Goal: Task Accomplishment & Management: Manage account settings

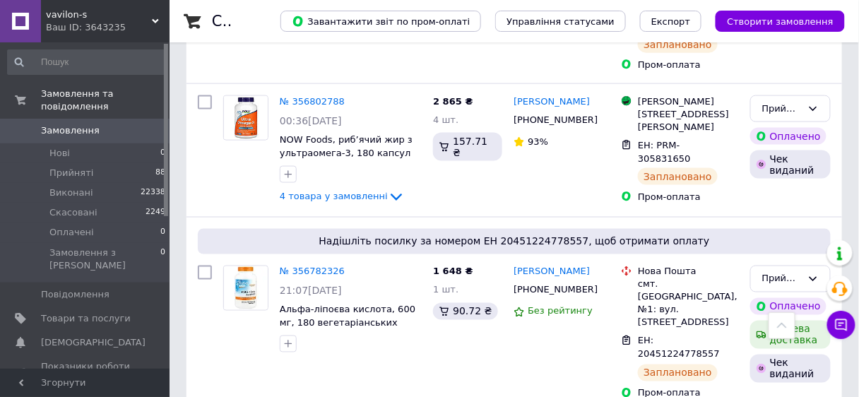
scroll to position [1809, 0]
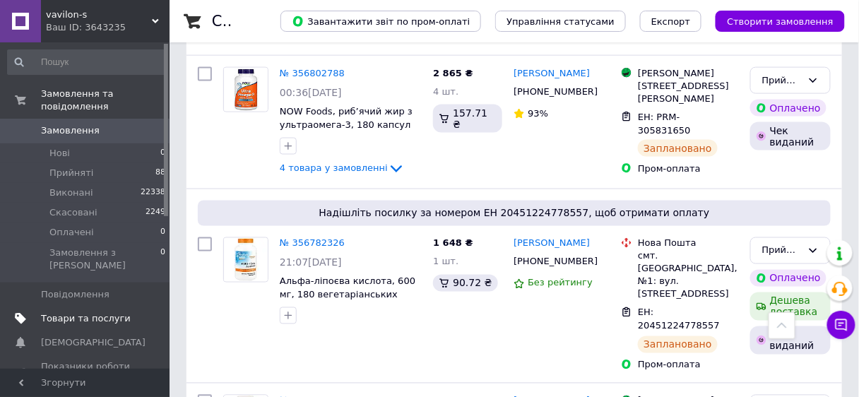
click at [104, 312] on span "Товари та послуги" at bounding box center [86, 318] width 90 height 13
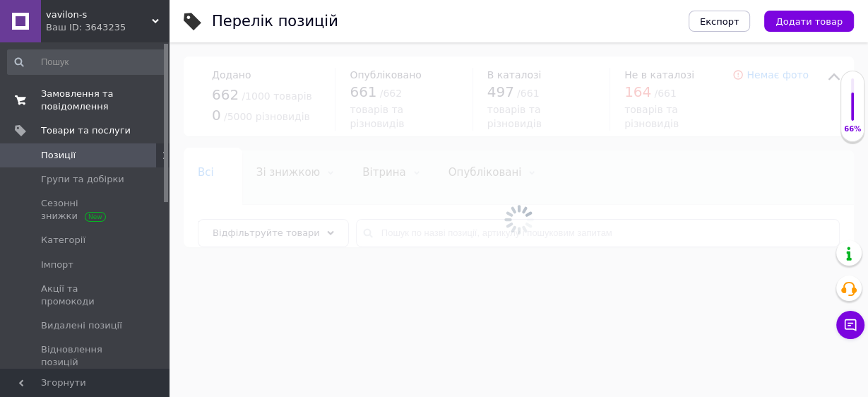
click at [70, 107] on span "Замовлення та повідомлення" at bounding box center [86, 100] width 90 height 25
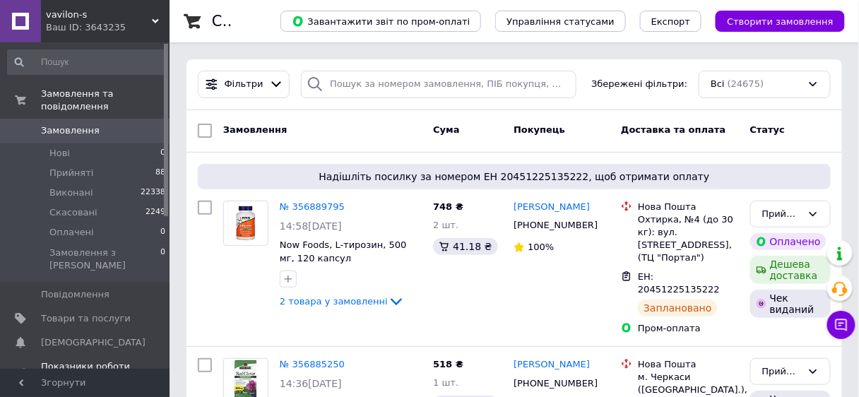
click at [49, 360] on span "Показники роботи компанії" at bounding box center [86, 372] width 90 height 25
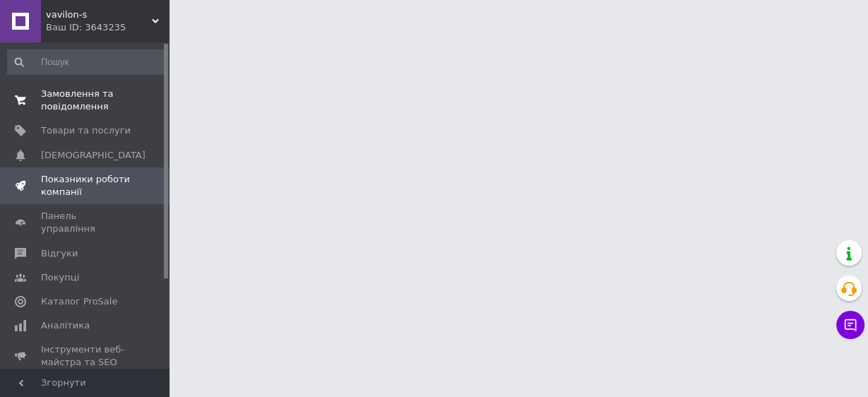
click at [52, 110] on span "Замовлення та повідомлення" at bounding box center [86, 100] width 90 height 25
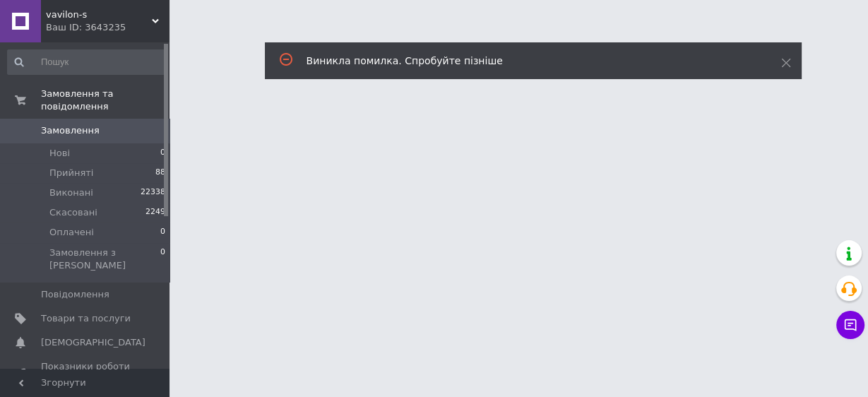
click at [155, 22] on use at bounding box center [155, 21] width 7 height 4
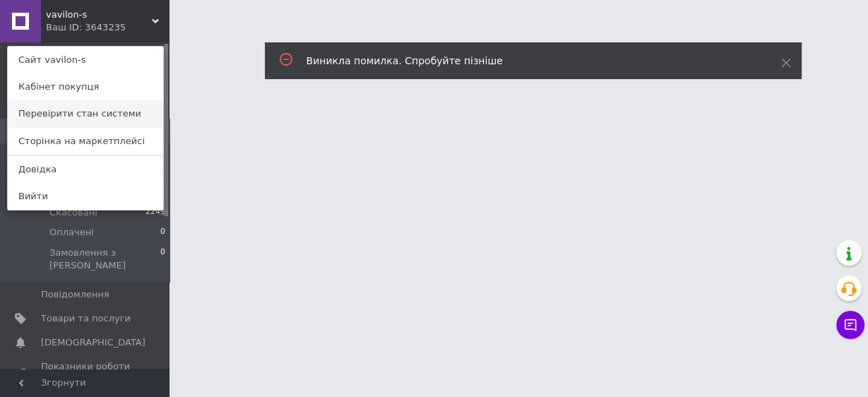
click at [102, 112] on link "Перевірити стан системи" at bounding box center [85, 113] width 155 height 27
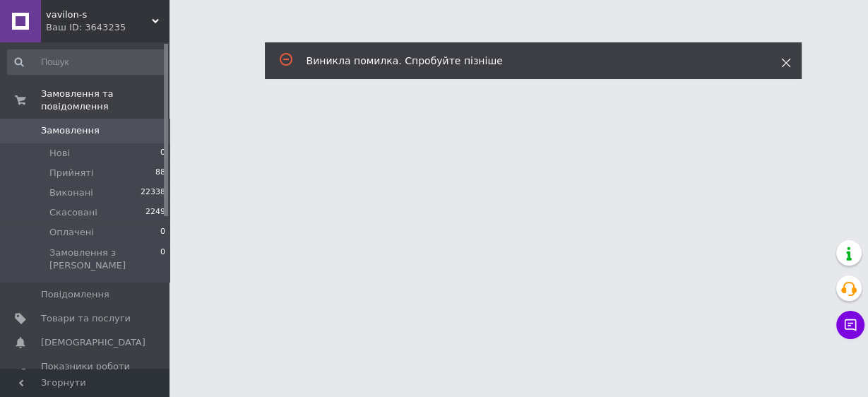
click at [786, 62] on use at bounding box center [785, 63] width 9 height 9
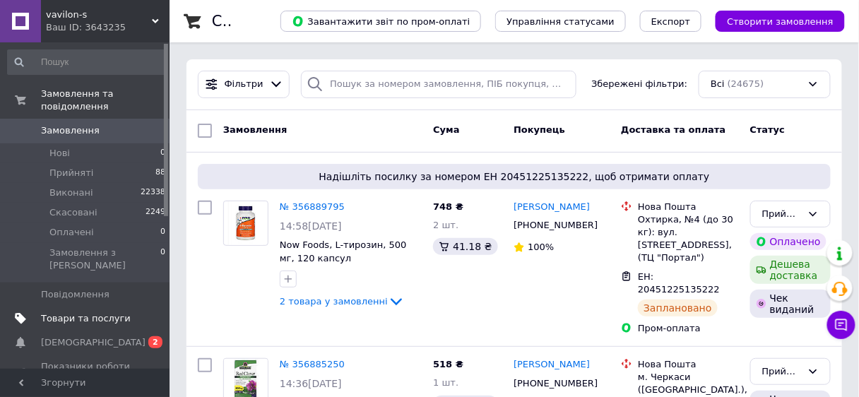
click at [81, 312] on span "Товари та послуги" at bounding box center [86, 318] width 90 height 13
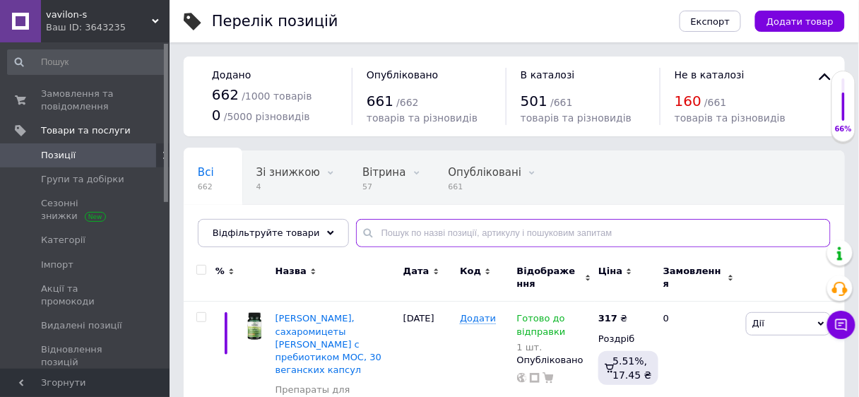
click at [388, 237] on input "text" at bounding box center [593, 233] width 475 height 28
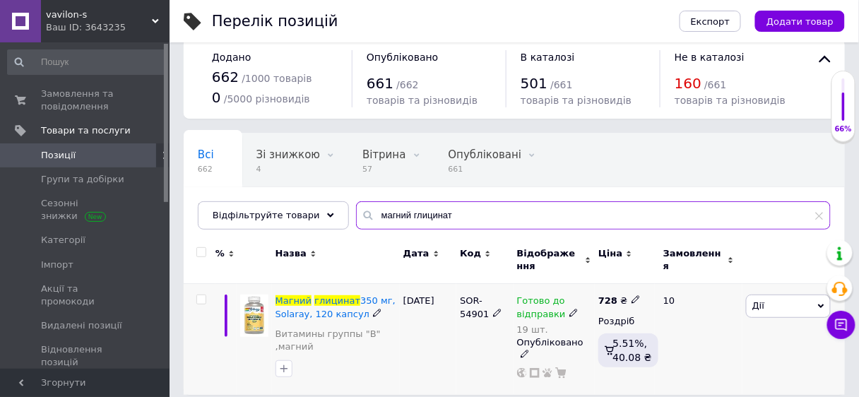
scroll to position [28, 0]
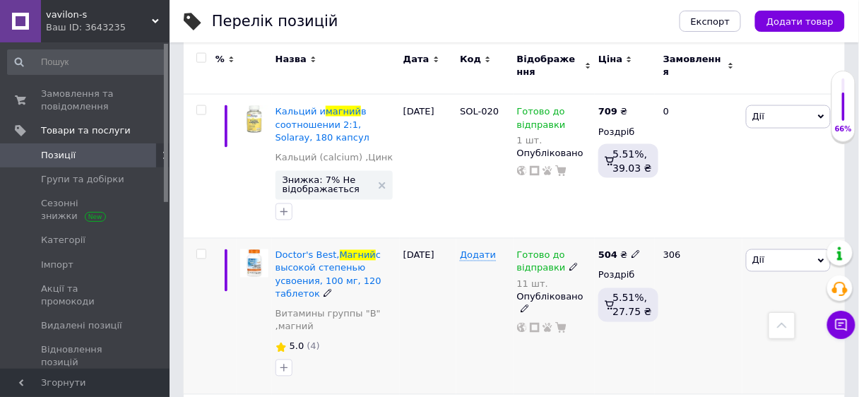
scroll to position [1836, 0]
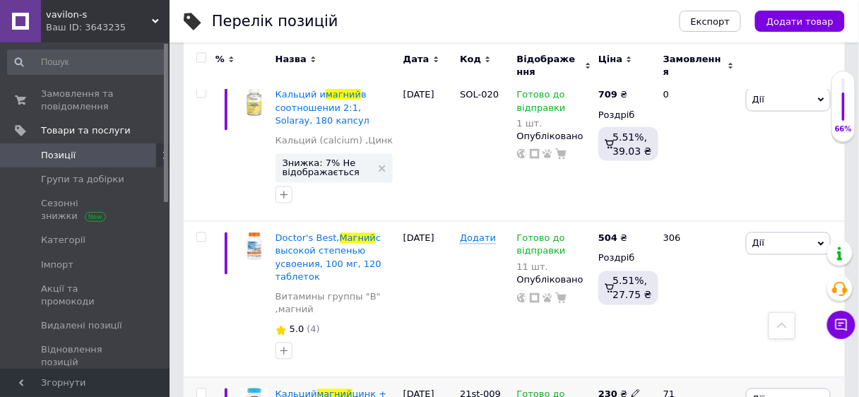
type input "магний"
type input "8"
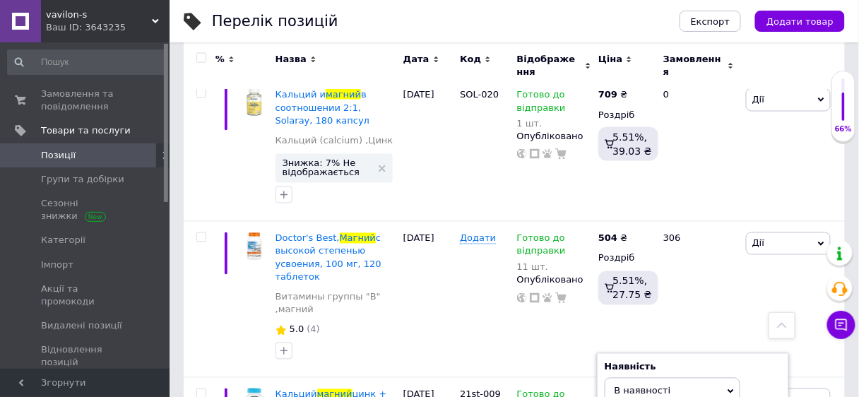
click at [732, 378] on span "В наявності" at bounding box center [673, 391] width 136 height 27
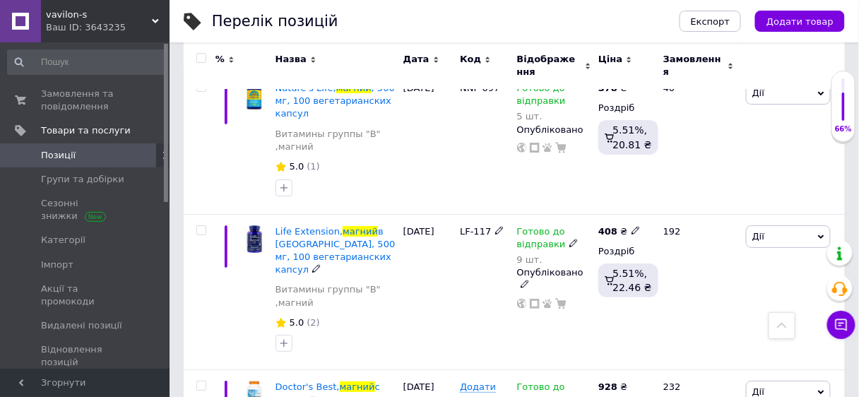
scroll to position [2571, 0]
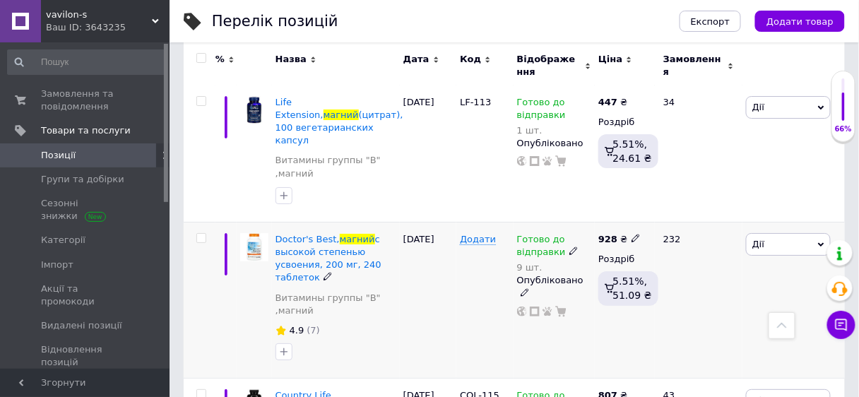
click at [569, 247] on icon at bounding box center [573, 251] width 8 height 8
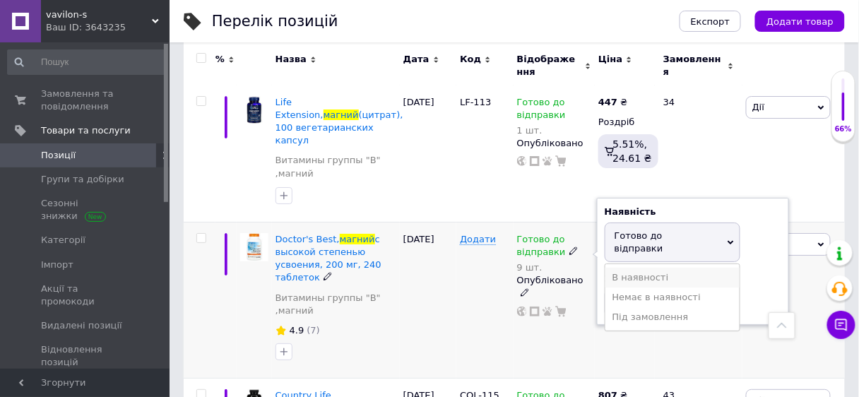
click at [610, 268] on li "В наявності" at bounding box center [672, 278] width 134 height 20
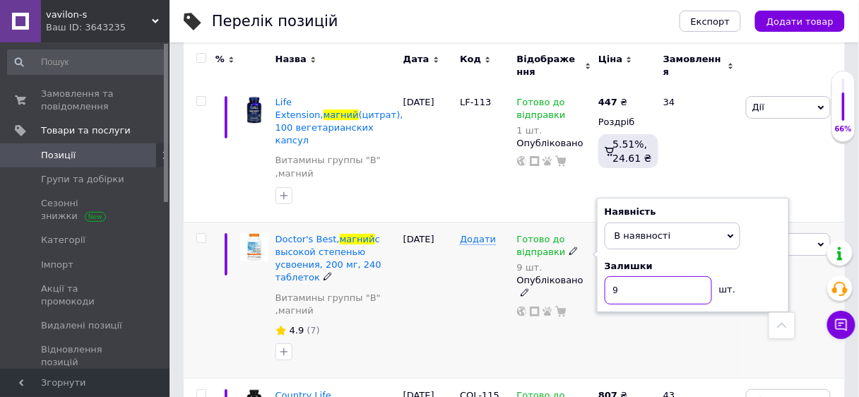
click at [625, 276] on input "9" at bounding box center [658, 290] width 107 height 28
type input "21"
click at [724, 223] on span "В наявності" at bounding box center [673, 236] width 136 height 27
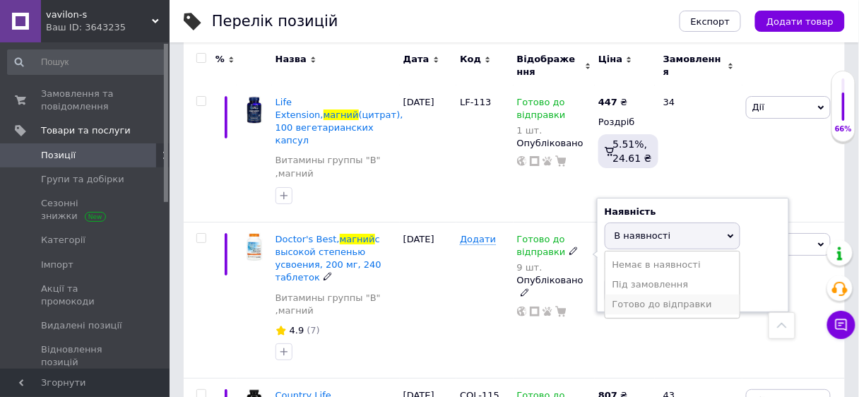
click at [699, 295] on li "Готово до відправки" at bounding box center [672, 305] width 134 height 20
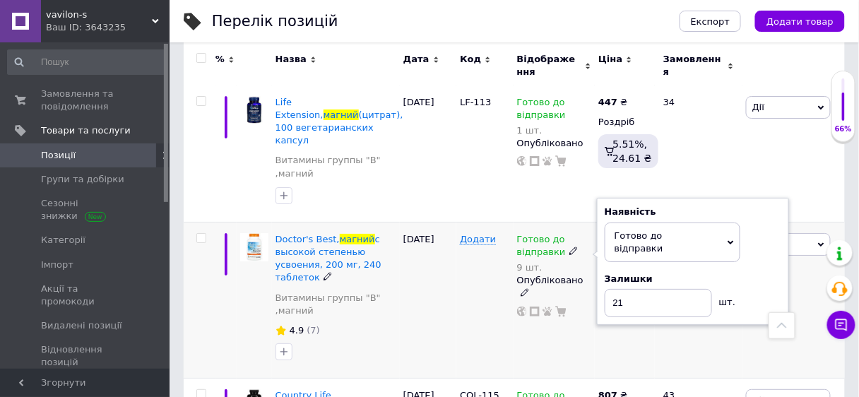
click at [406, 222] on div "[DATE]" at bounding box center [428, 300] width 57 height 156
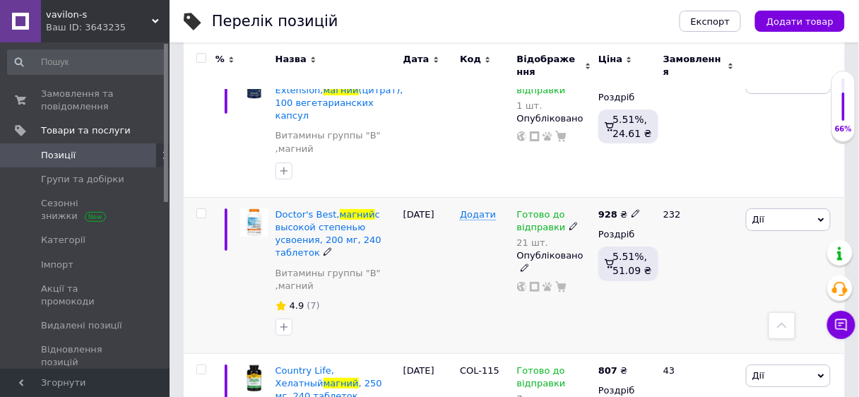
scroll to position [2606, 0]
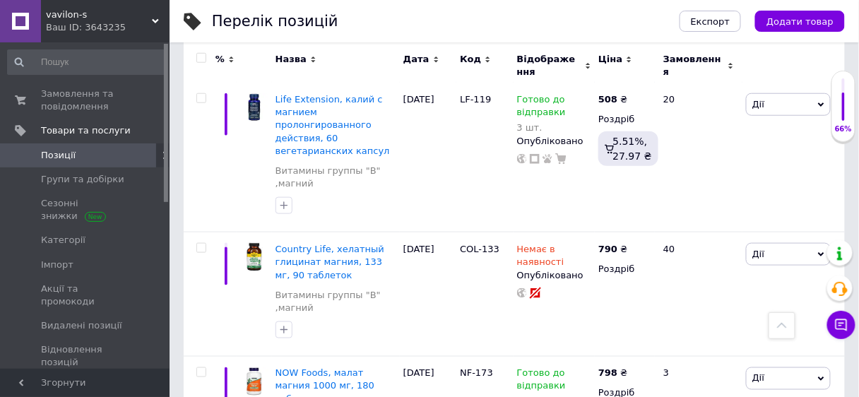
scroll to position [1645, 0]
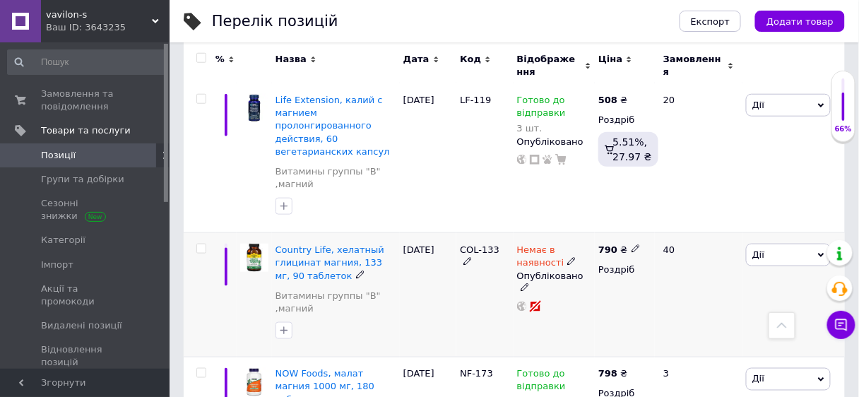
click at [567, 257] on icon at bounding box center [571, 261] width 8 height 8
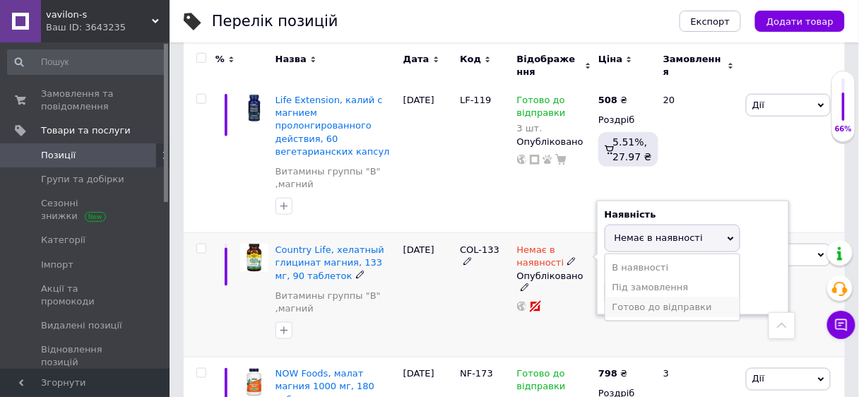
click at [678, 297] on li "Готово до відправки" at bounding box center [672, 307] width 134 height 20
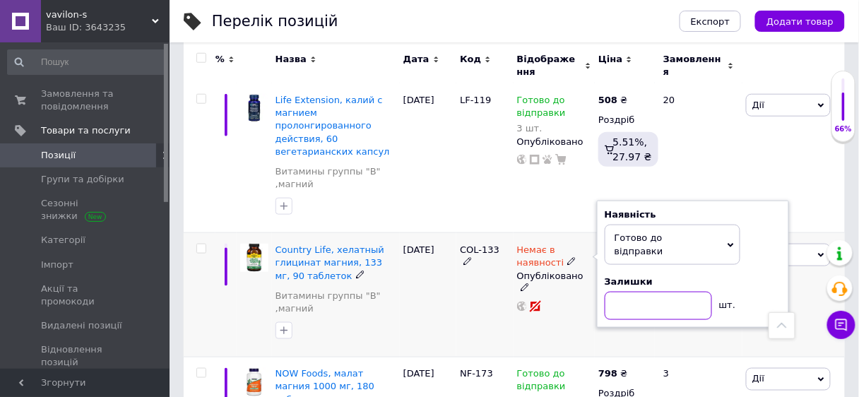
click at [643, 292] on input at bounding box center [658, 306] width 107 height 28
type input "2"
click at [463, 233] on div "COL-133" at bounding box center [484, 295] width 57 height 124
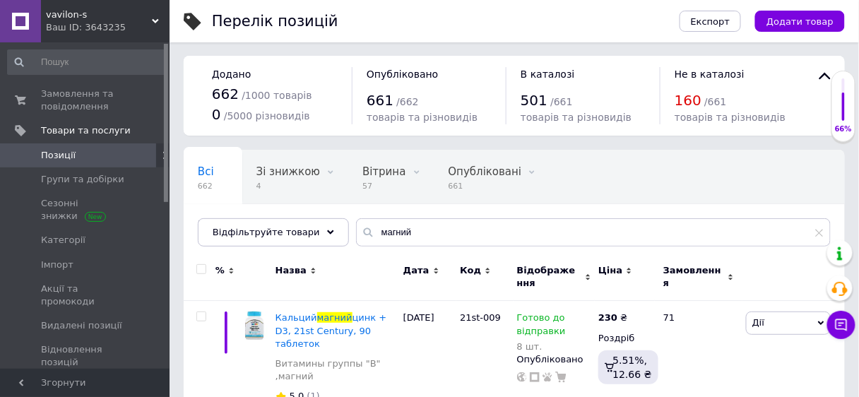
scroll to position [0, 0]
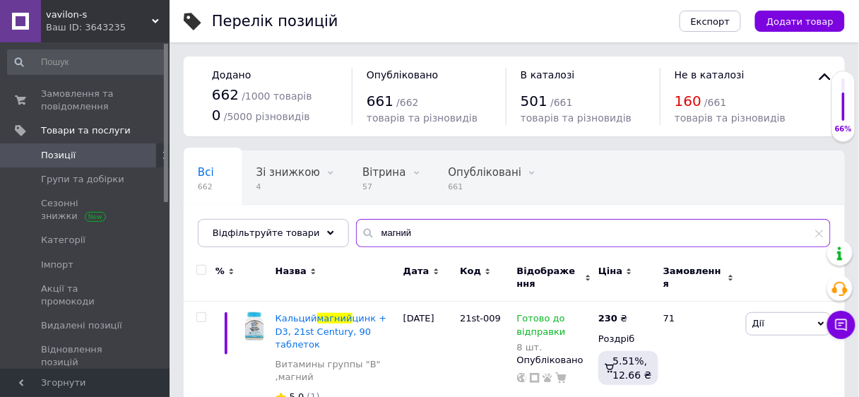
click at [396, 234] on input "магний" at bounding box center [593, 233] width 475 height 28
type input "м"
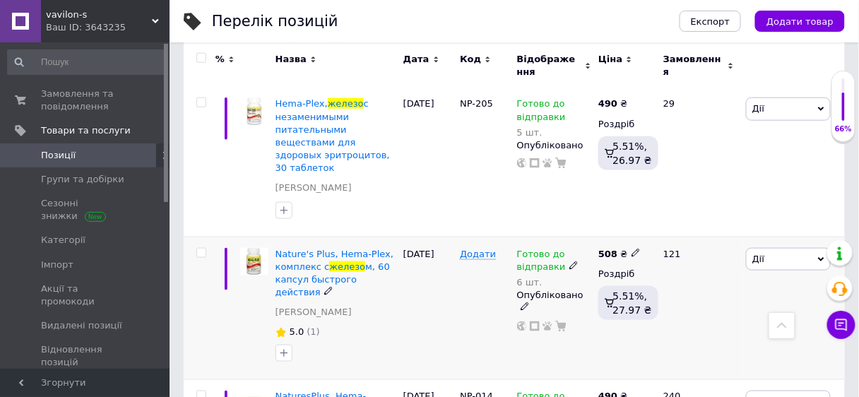
scroll to position [396, 0]
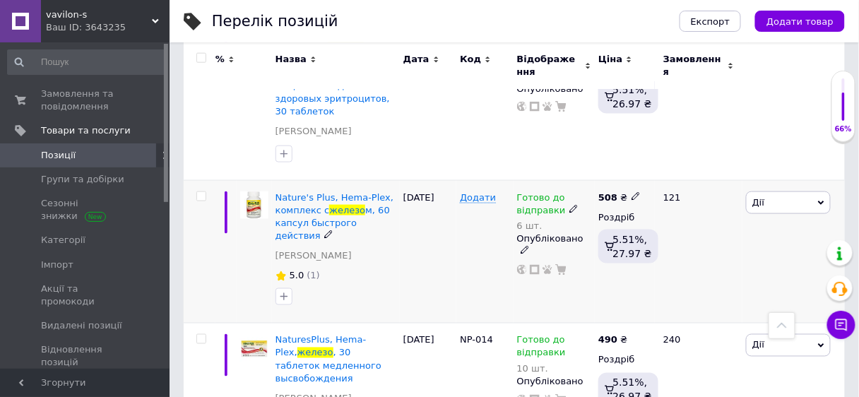
type input "железо"
click at [569, 206] on use at bounding box center [573, 210] width 8 height 8
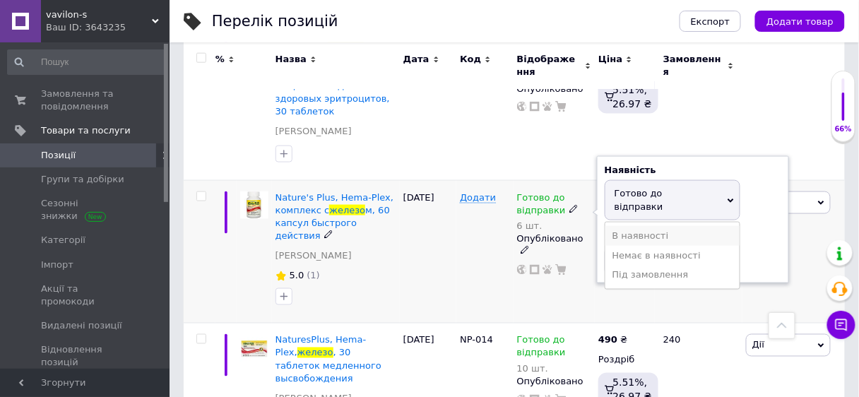
click at [653, 226] on li "В наявності" at bounding box center [672, 236] width 134 height 20
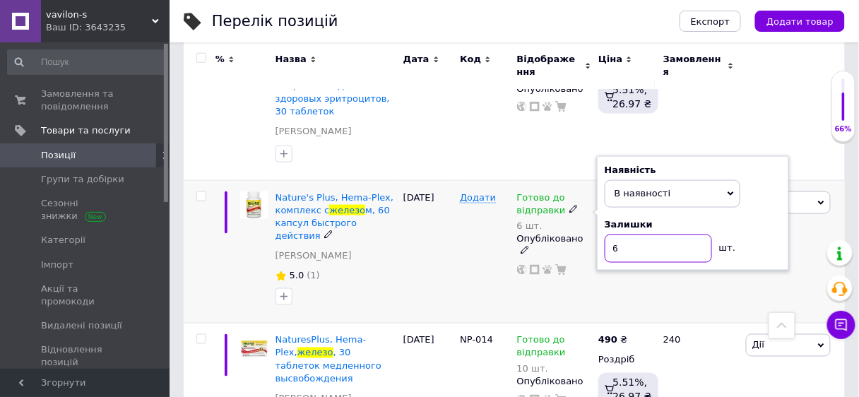
click at [639, 235] on input "6" at bounding box center [658, 249] width 107 height 28
type input "11"
click at [718, 180] on span "В наявності" at bounding box center [673, 193] width 136 height 27
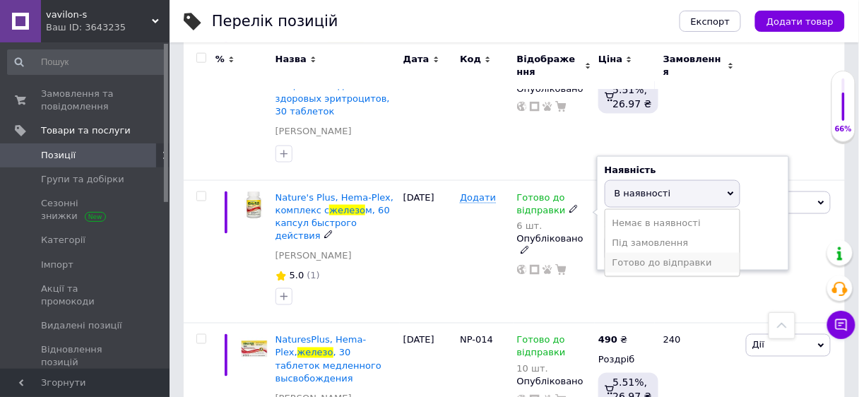
click at [687, 253] on li "Готово до відправки" at bounding box center [672, 263] width 134 height 20
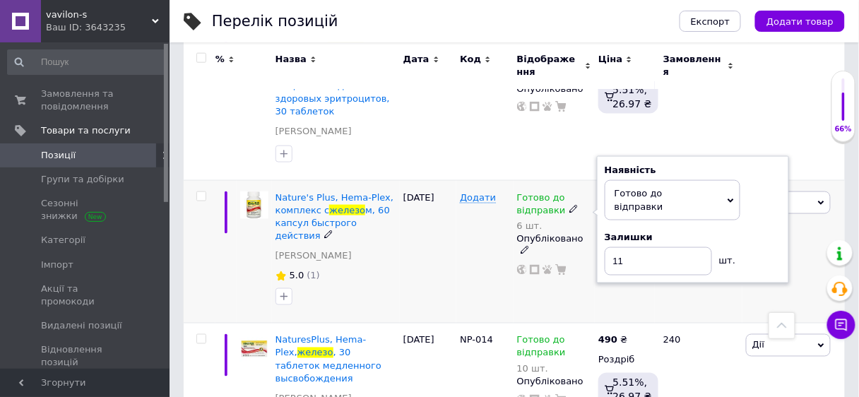
click at [717, 283] on div "121" at bounding box center [699, 251] width 88 height 143
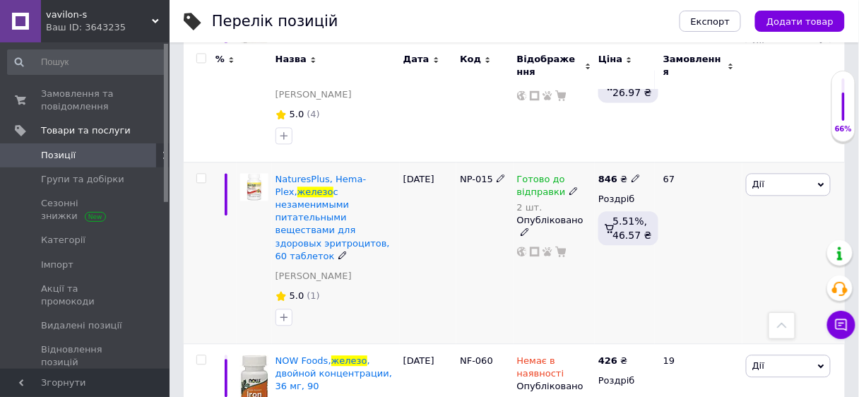
scroll to position [735, 0]
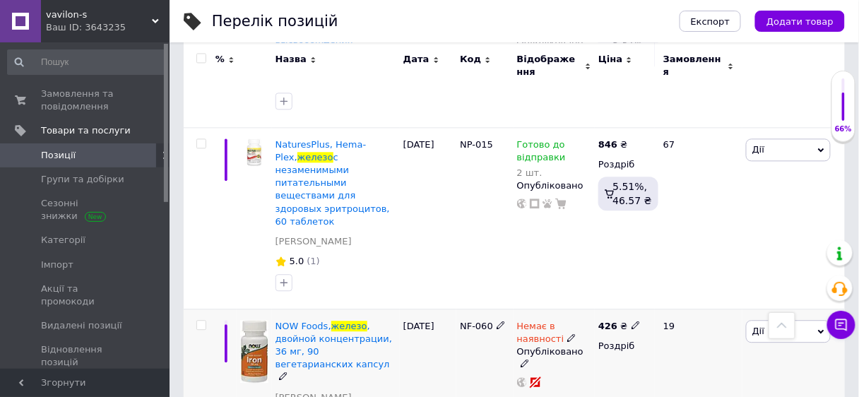
click at [567, 333] on icon at bounding box center [571, 337] width 8 height 8
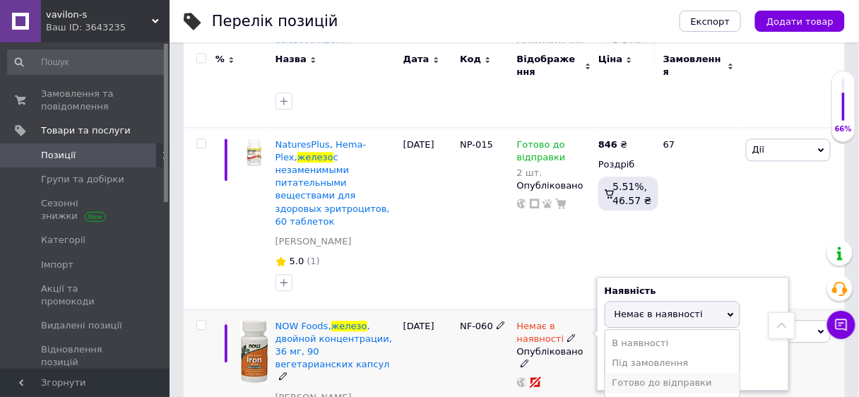
click at [656, 373] on li "Готово до відправки" at bounding box center [672, 383] width 134 height 20
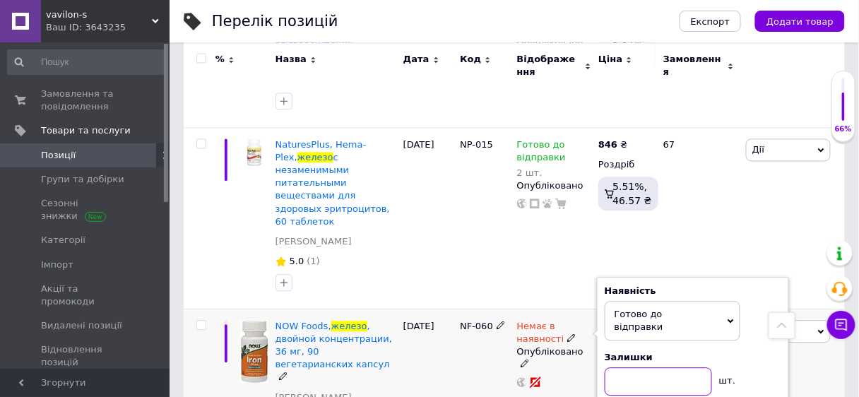
click at [633, 367] on input at bounding box center [658, 381] width 107 height 28
type input "2"
click at [419, 361] on div "[DATE]" at bounding box center [428, 377] width 57 height 137
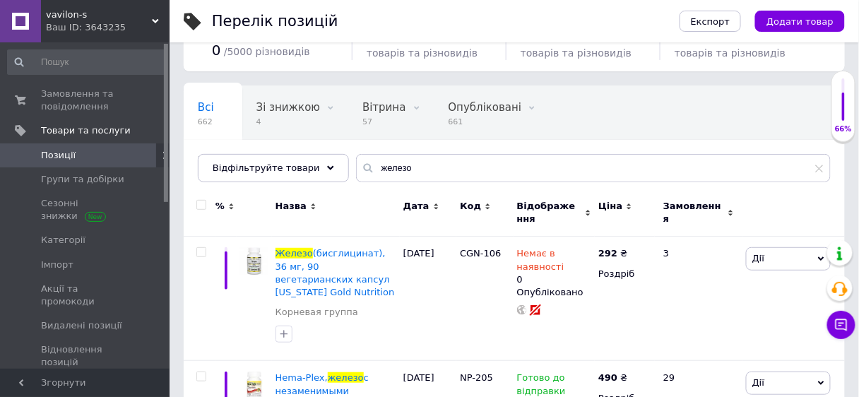
scroll to position [0, 0]
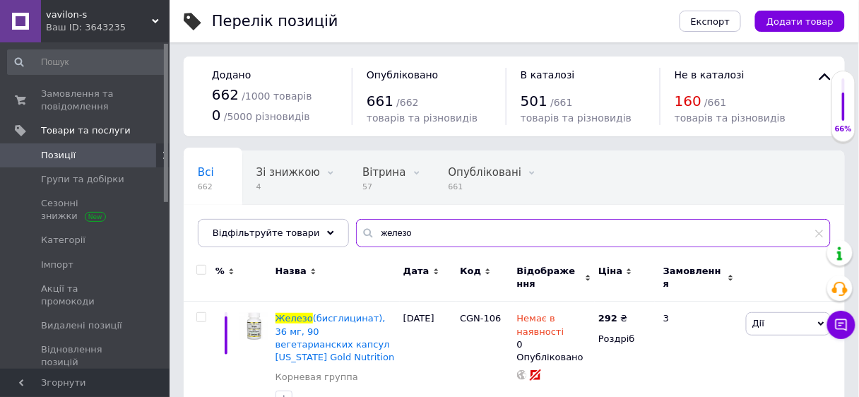
click at [401, 231] on input "железо" at bounding box center [593, 233] width 475 height 28
type input "ж"
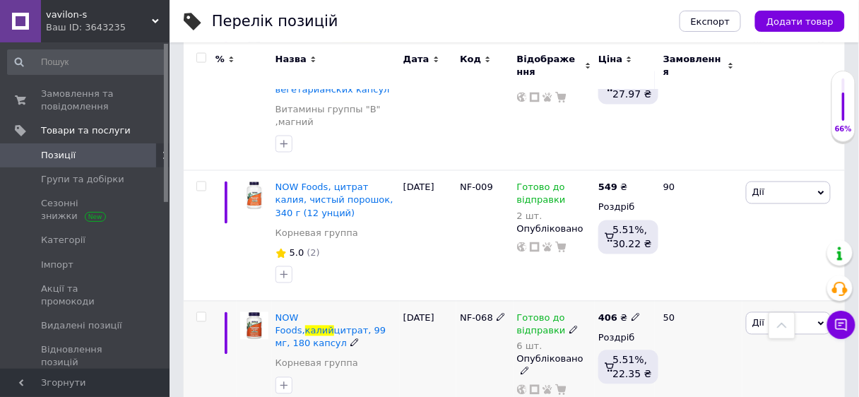
scroll to position [509, 0]
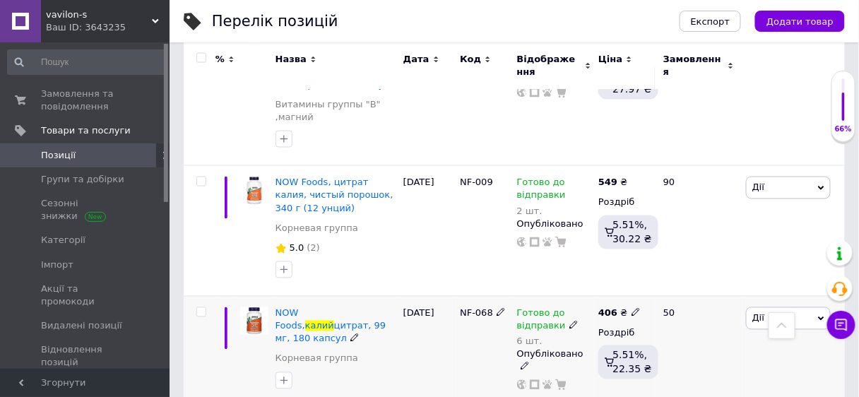
type input "калий"
click at [569, 321] on icon at bounding box center [573, 325] width 8 height 8
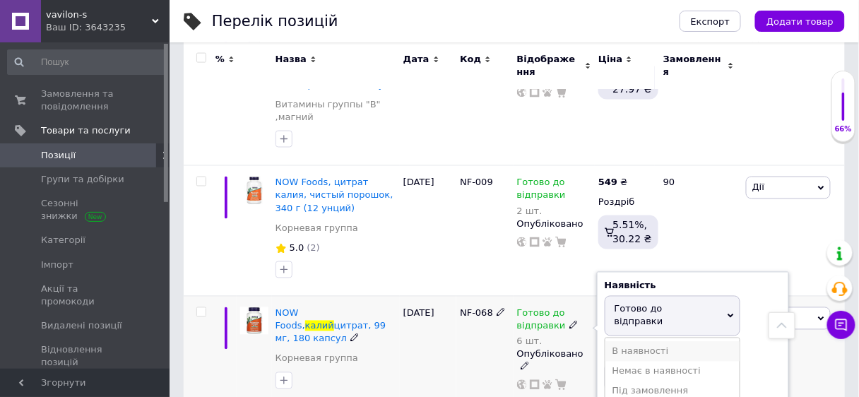
click at [645, 342] on li "В наявності" at bounding box center [672, 352] width 134 height 20
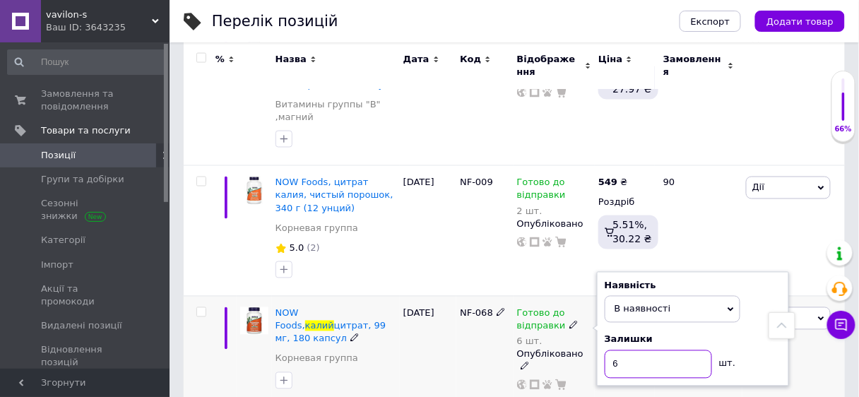
click at [629, 350] on input "6" at bounding box center [658, 364] width 107 height 28
type input "4"
type input "10"
click at [733, 307] on icon at bounding box center [731, 310] width 6 height 6
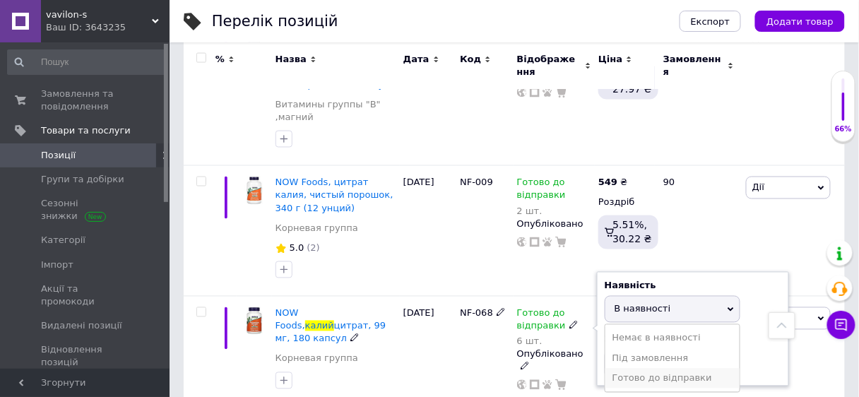
click at [673, 369] on li "Готово до відправки" at bounding box center [672, 379] width 134 height 20
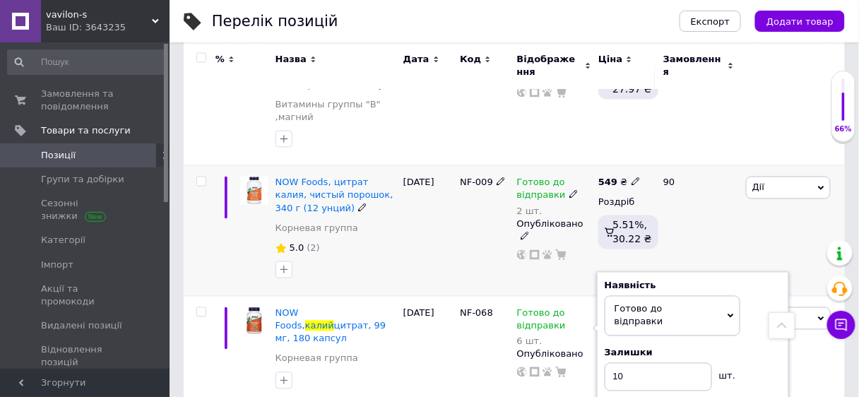
click at [413, 237] on div "[DATE]" at bounding box center [428, 231] width 57 height 130
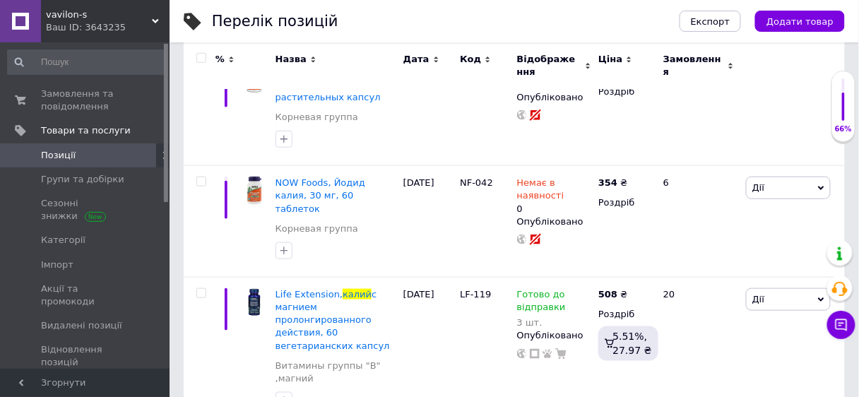
scroll to position [113, 0]
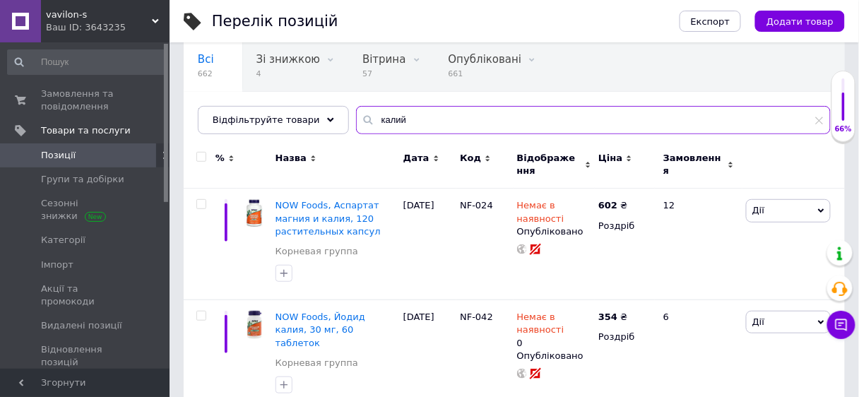
click at [401, 114] on input "калий" at bounding box center [593, 120] width 475 height 28
type input "к"
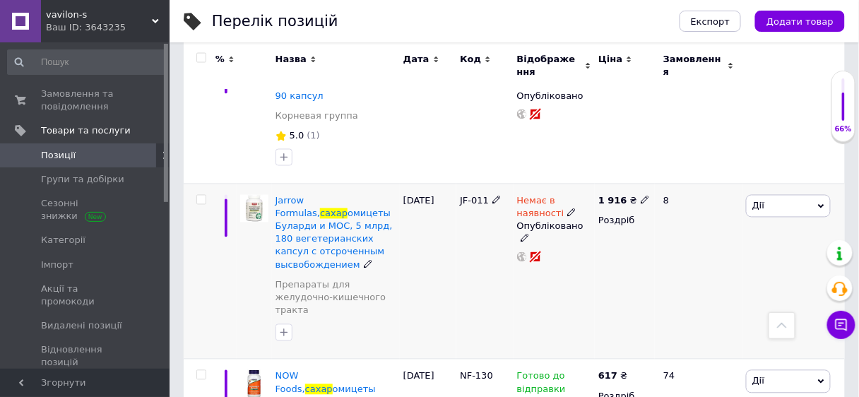
scroll to position [622, 0]
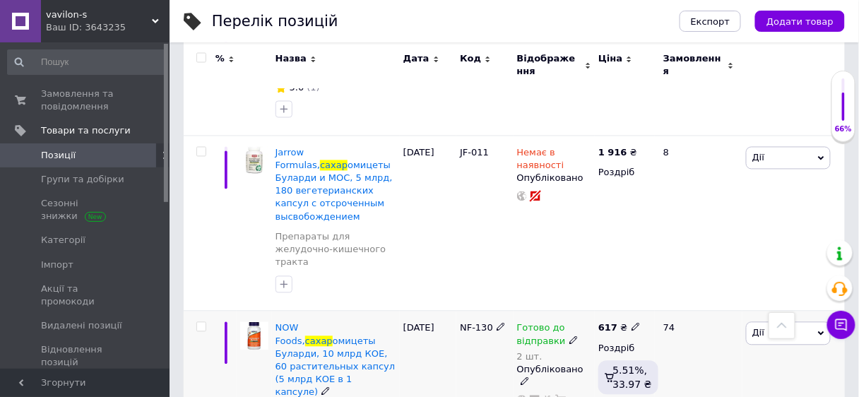
type input "сахар"
click at [569, 336] on icon at bounding box center [573, 340] width 8 height 8
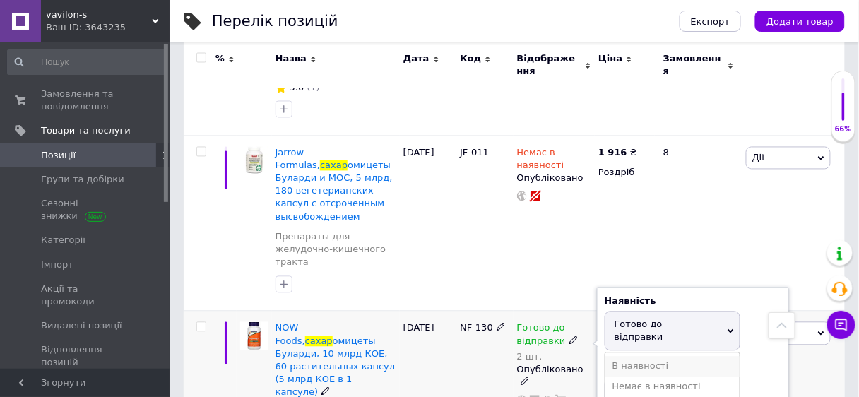
click at [636, 357] on li "В наявності" at bounding box center [672, 367] width 134 height 20
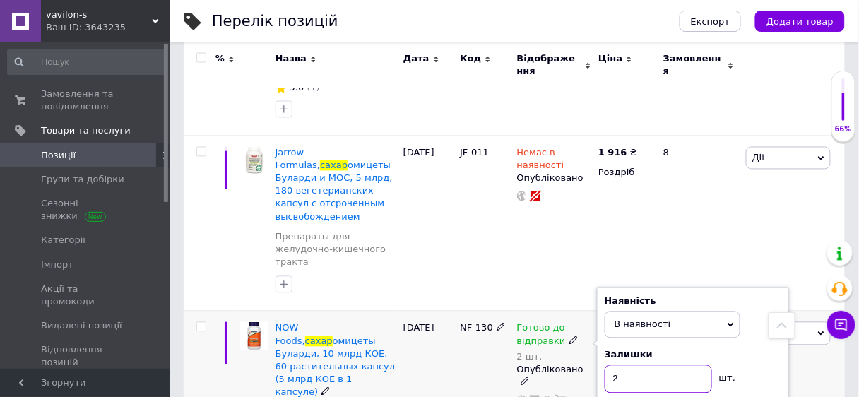
click at [629, 365] on input "2" at bounding box center [658, 379] width 107 height 28
type input "4"
click at [724, 312] on span "В наявності" at bounding box center [673, 325] width 136 height 27
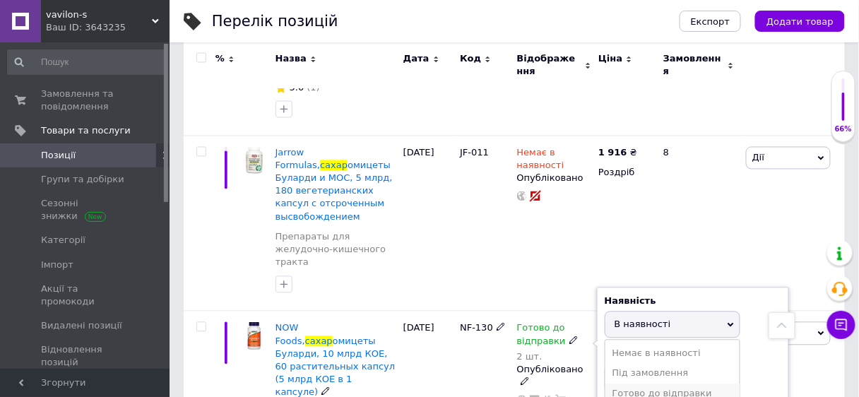
click at [656, 384] on li "Готово до відправки" at bounding box center [672, 394] width 134 height 20
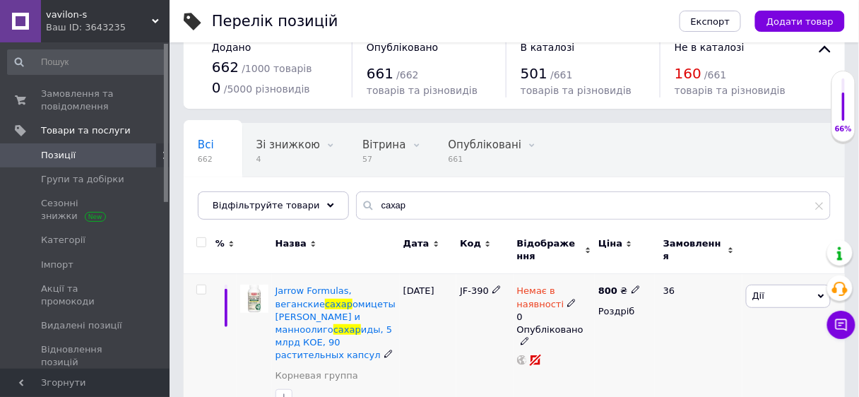
scroll to position [0, 0]
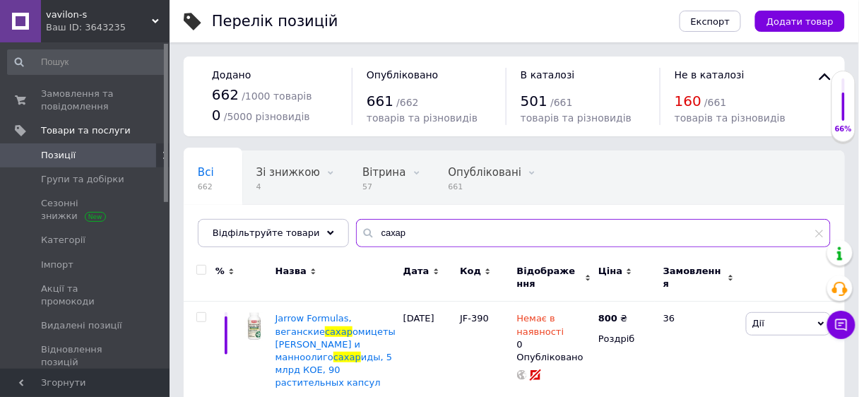
click at [390, 234] on input "сахар" at bounding box center [593, 233] width 475 height 28
type input "с"
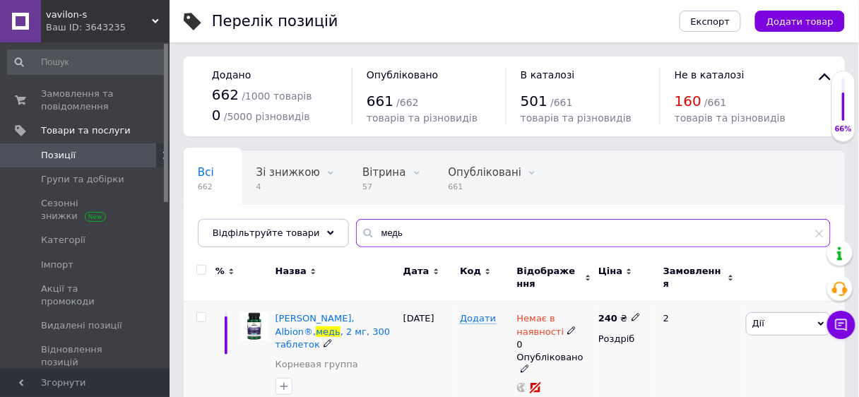
type input "медь"
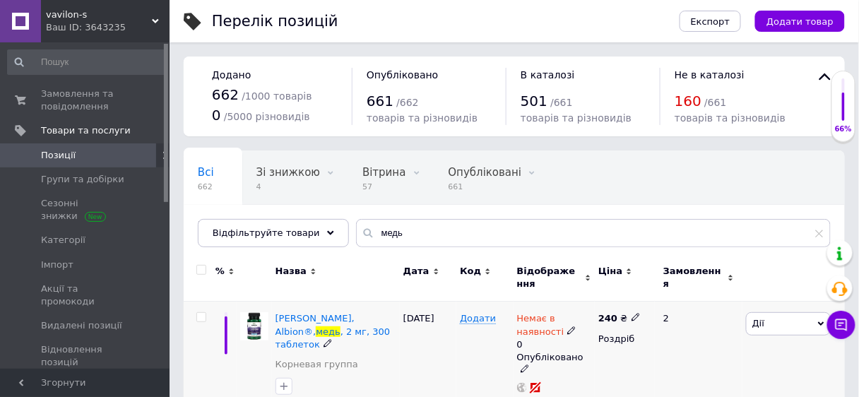
click at [567, 327] on use at bounding box center [571, 330] width 8 height 8
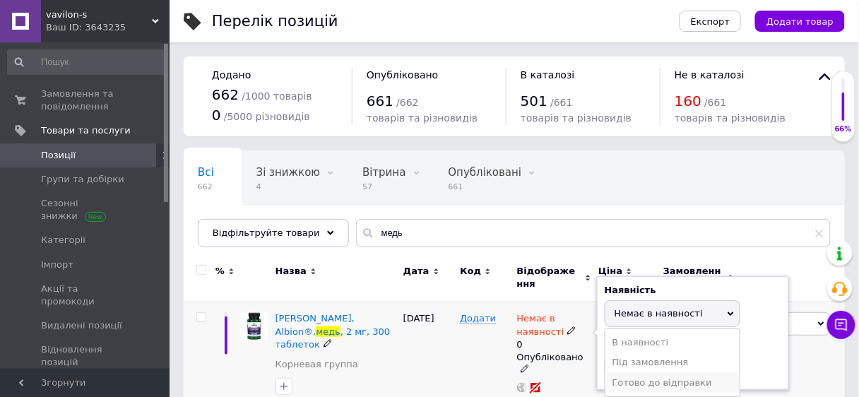
click at [653, 380] on li "Готово до відправки" at bounding box center [672, 383] width 134 height 20
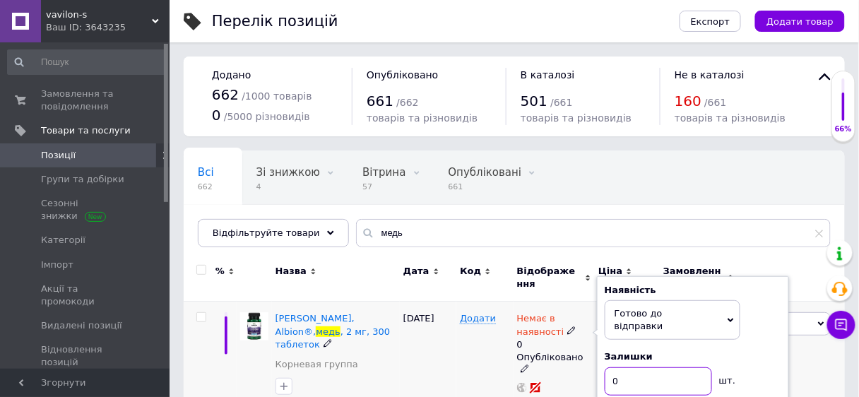
click at [628, 367] on input "0" at bounding box center [658, 381] width 107 height 28
type input "3"
click at [435, 364] on div "[DATE]" at bounding box center [428, 358] width 57 height 112
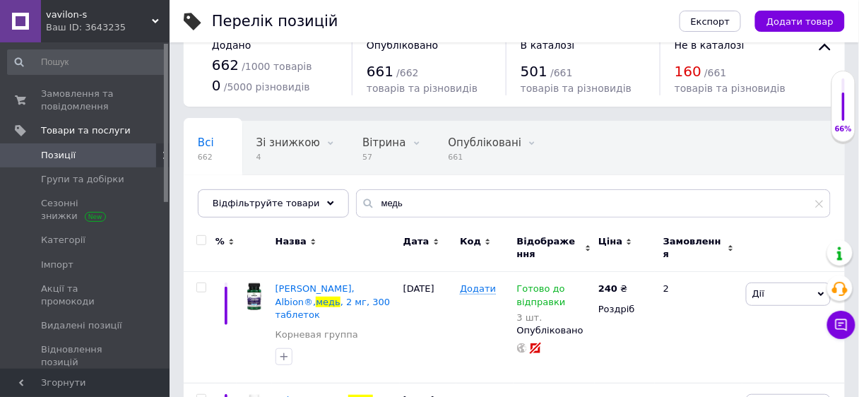
scroll to position [40, 0]
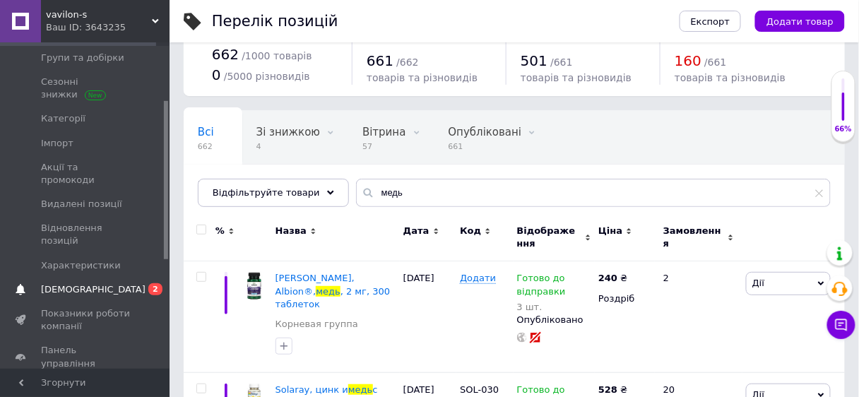
drag, startPoint x: 164, startPoint y: 177, endPoint x: 162, endPoint y: 237, distance: 60.1
click at [162, 237] on div "Замовлення та повідомлення 0 0 Товари та послуги Позиції Групи та добірки Сезон…" at bounding box center [85, 205] width 170 height 326
click at [60, 280] on span "[DEMOGRAPHIC_DATA]" at bounding box center [93, 286] width 105 height 13
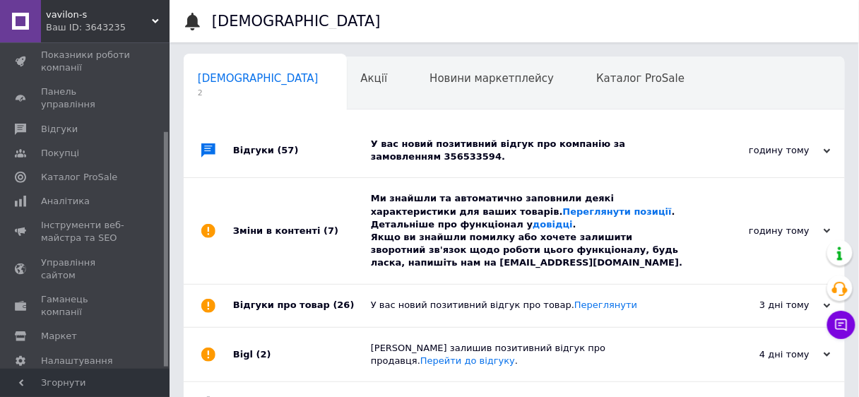
scroll to position [0, 7]
click at [514, 232] on div "Ми знайшли та автоматично заповнили деякі характеристики для ваших товарів. Пер…" at bounding box center [530, 230] width 319 height 77
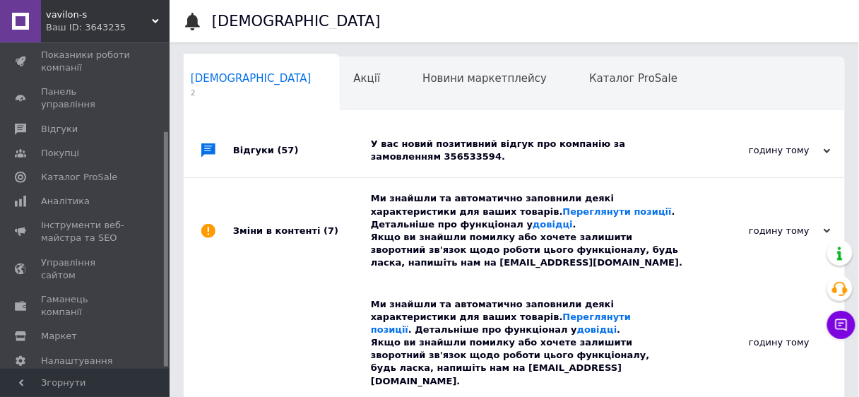
click at [410, 149] on div "У вас новий позитивний відгук про компанію за замовленням 356533594." at bounding box center [530, 150] width 319 height 25
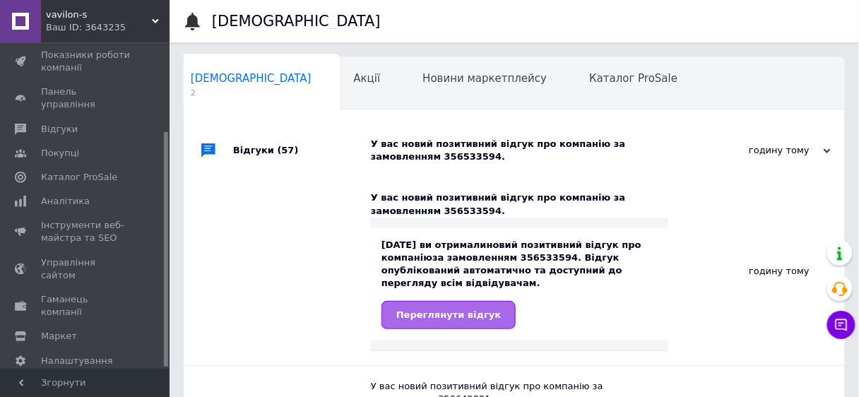
click at [480, 309] on span "Переглянути відгук" at bounding box center [448, 314] width 105 height 11
click at [446, 309] on span "Переглянути відгук" at bounding box center [448, 314] width 105 height 11
